Goal: Task Accomplishment & Management: Use online tool/utility

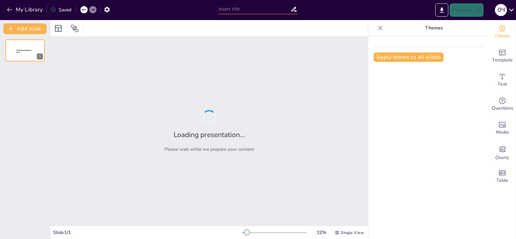
type input "Формування моєї STEM-ідентичності"
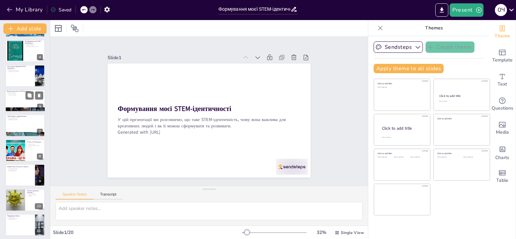
scroll to position [67, 0]
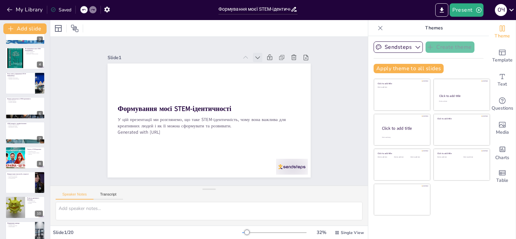
click at [268, 144] on icon at bounding box center [272, 148] width 8 height 8
click at [271, 78] on icon at bounding box center [275, 82] width 9 height 9
click at [264, 65] on icon at bounding box center [268, 69] width 8 height 8
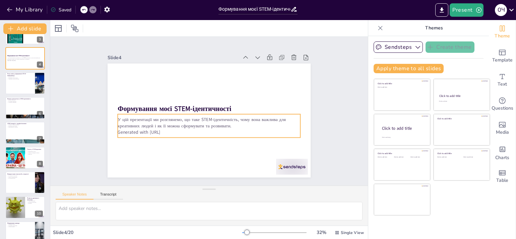
click at [271, 114] on div "У цій презентації ми розглянемо, що таке STEM-ідентичність, чому вона важлива д…" at bounding box center [204, 125] width 181 height 79
click at [345, 83] on div "Slide 1 Що таке STEM-ідентичність? STEM-ідентичність - це усвідомлення себе STE…" at bounding box center [208, 111] width 351 height 265
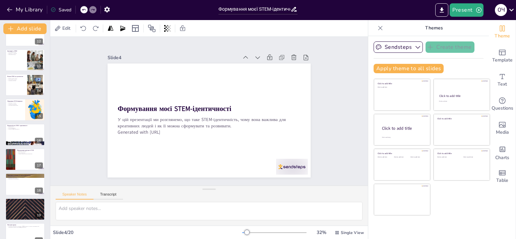
scroll to position [301, 0]
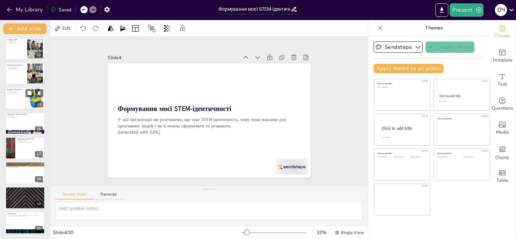
click at [22, 95] on div at bounding box center [25, 98] width 40 height 23
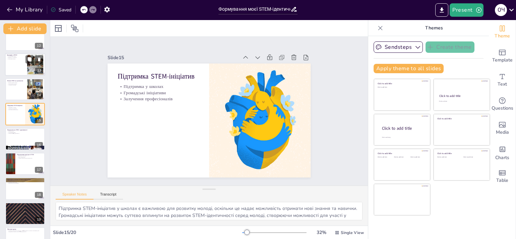
scroll to position [296, 0]
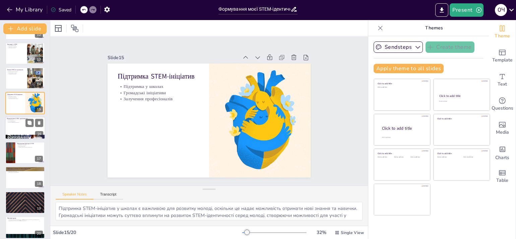
click at [22, 124] on div at bounding box center [25, 128] width 40 height 23
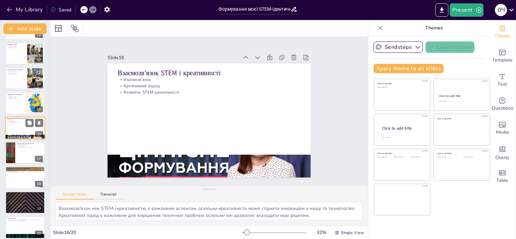
scroll to position [287, 0]
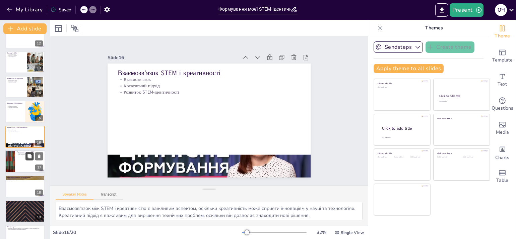
click at [25, 158] on div at bounding box center [34, 156] width 18 height 8
type textarea "[PERSON_NAME] в STEM відкриває багато можливостей для молоді, що дозволяє їм ре…"
